Goal: Navigation & Orientation: Find specific page/section

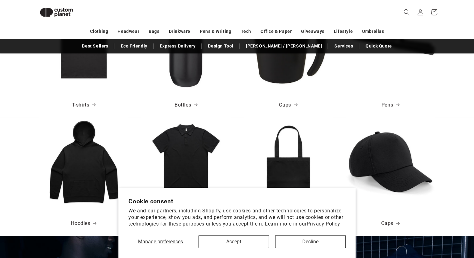
scroll to position [303, 0]
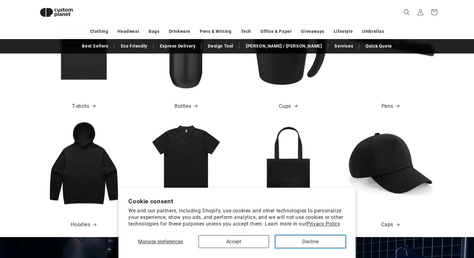
click at [295, 243] on button "Decline" at bounding box center [310, 241] width 70 height 13
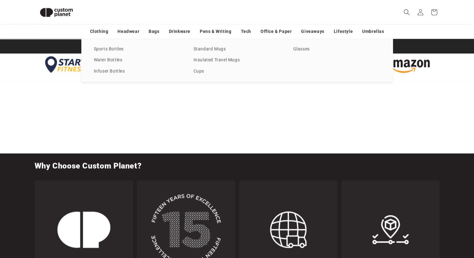
scroll to position [0, 948]
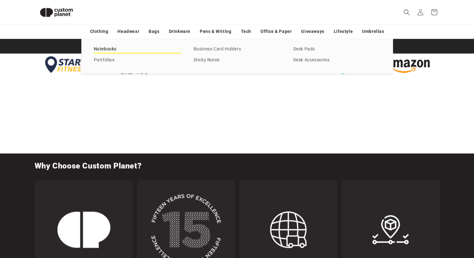
click at [112, 47] on link "Notebooks" at bounding box center [137, 49] width 87 height 8
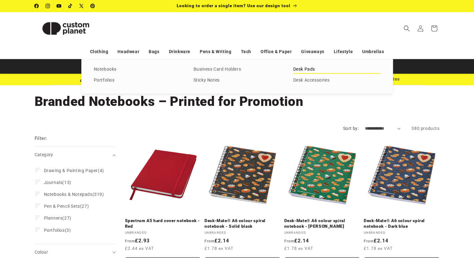
click at [299, 71] on link "Desk Pads" at bounding box center [336, 69] width 87 height 8
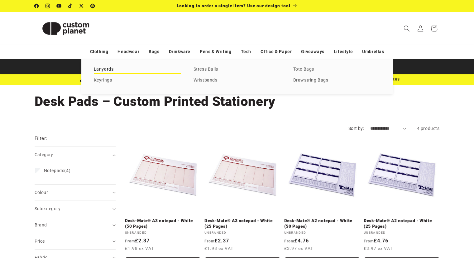
click at [108, 69] on link "Lanyards" at bounding box center [137, 69] width 87 height 8
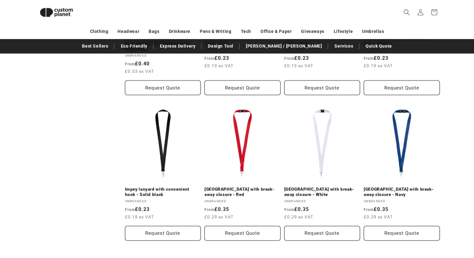
scroll to position [677, 0]
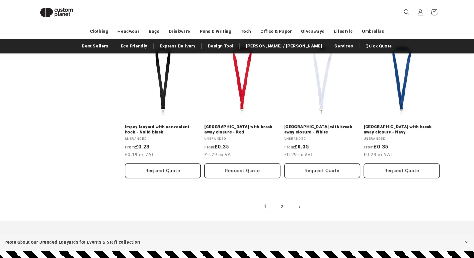
click at [299, 203] on icon "Next page" at bounding box center [299, 206] width 2 height 7
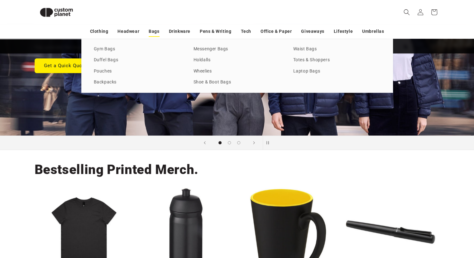
scroll to position [0, 474]
